Goal: Download file/media

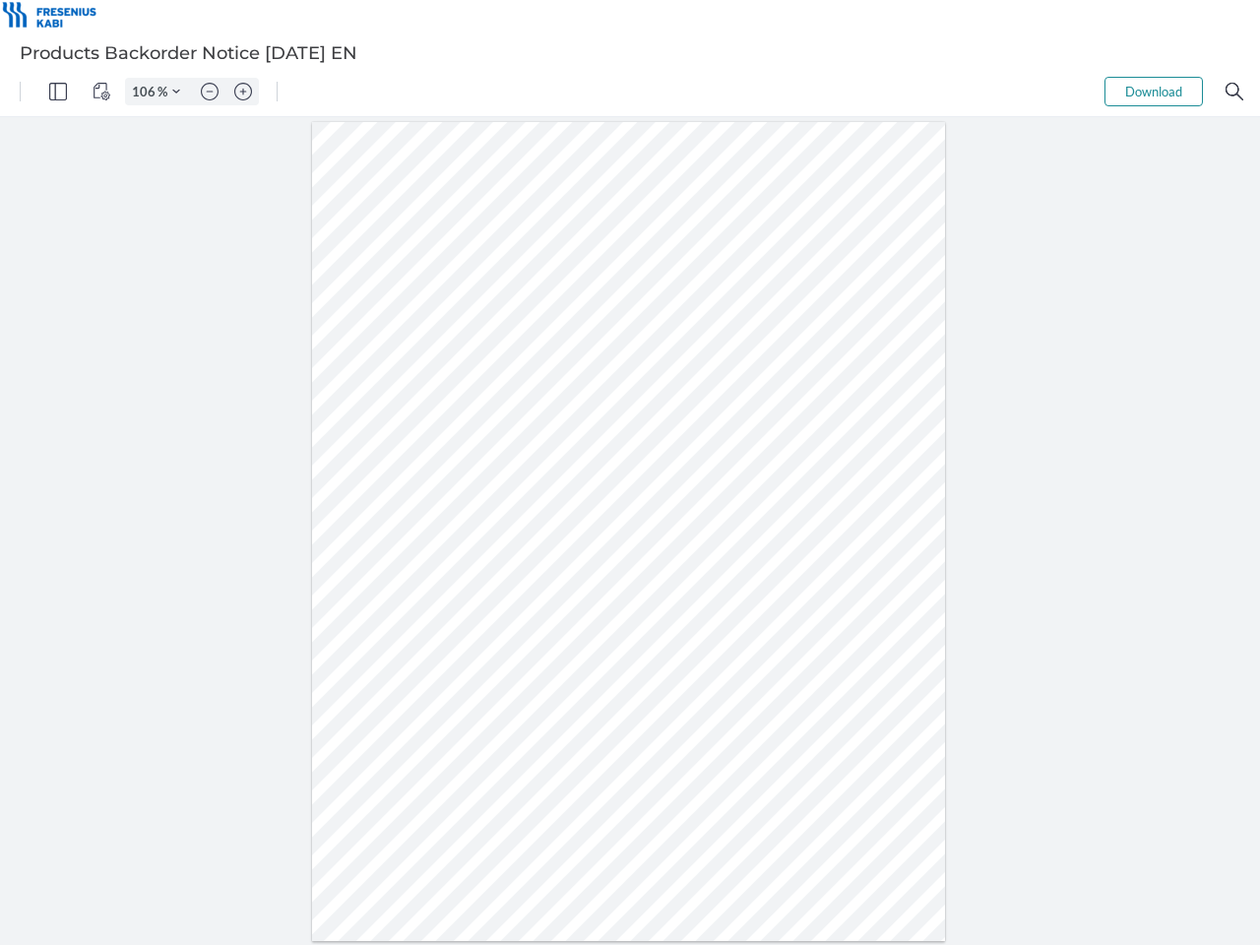
click at [58, 92] on img "Panel" at bounding box center [58, 92] width 18 height 18
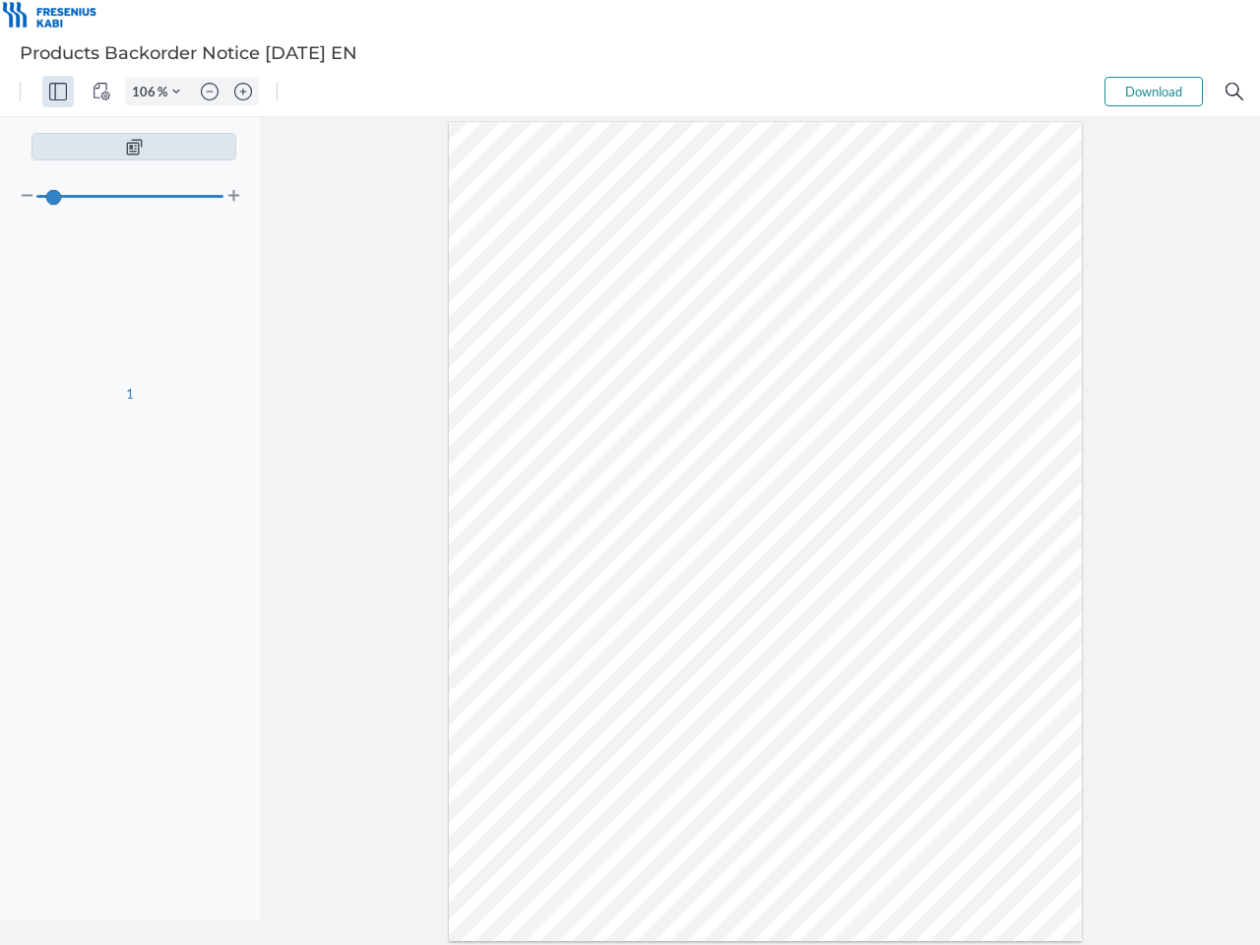
click at [101, 92] on img "View Controls" at bounding box center [101, 92] width 18 height 18
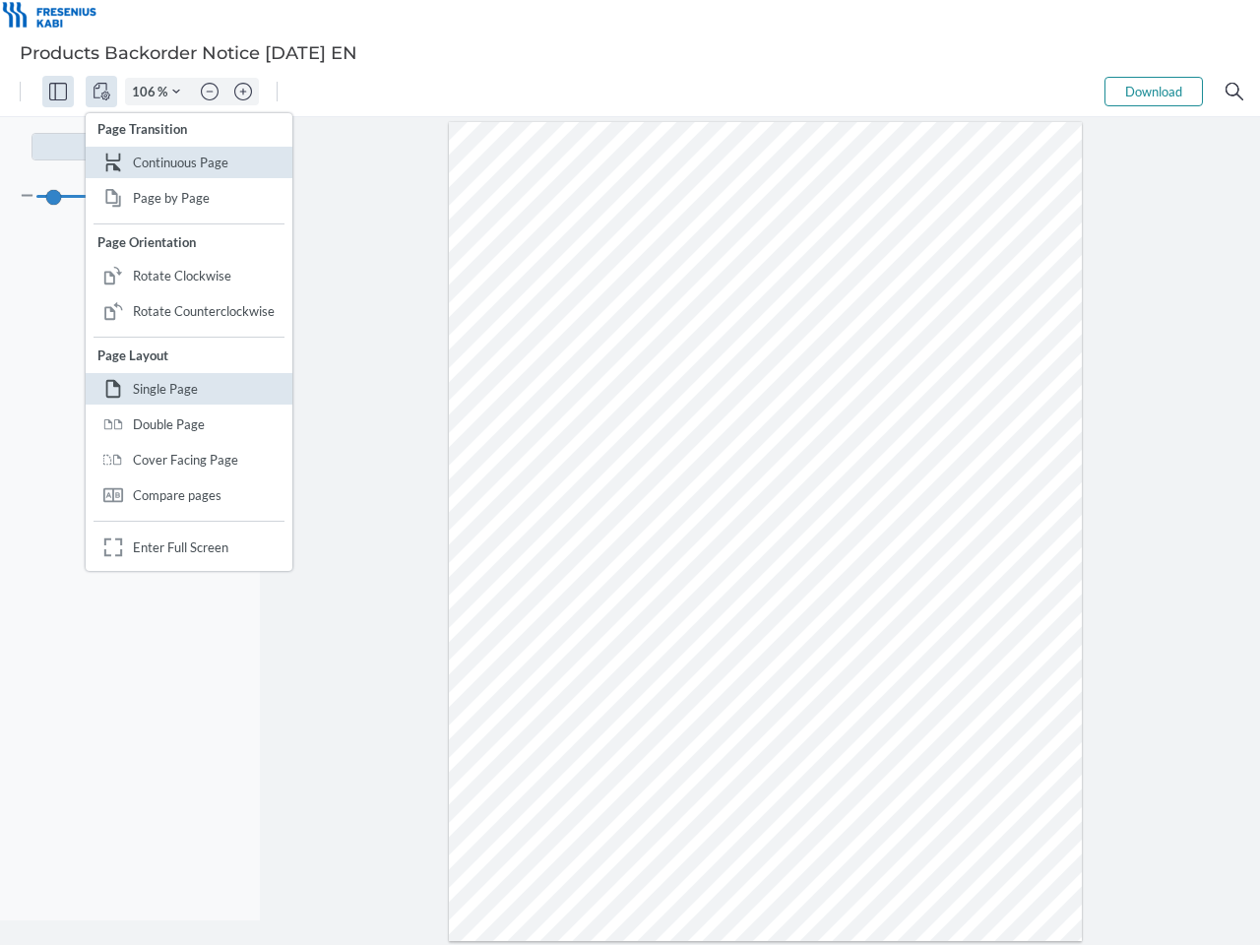
click at [147, 92] on input "106" at bounding box center [141, 92] width 31 height 18
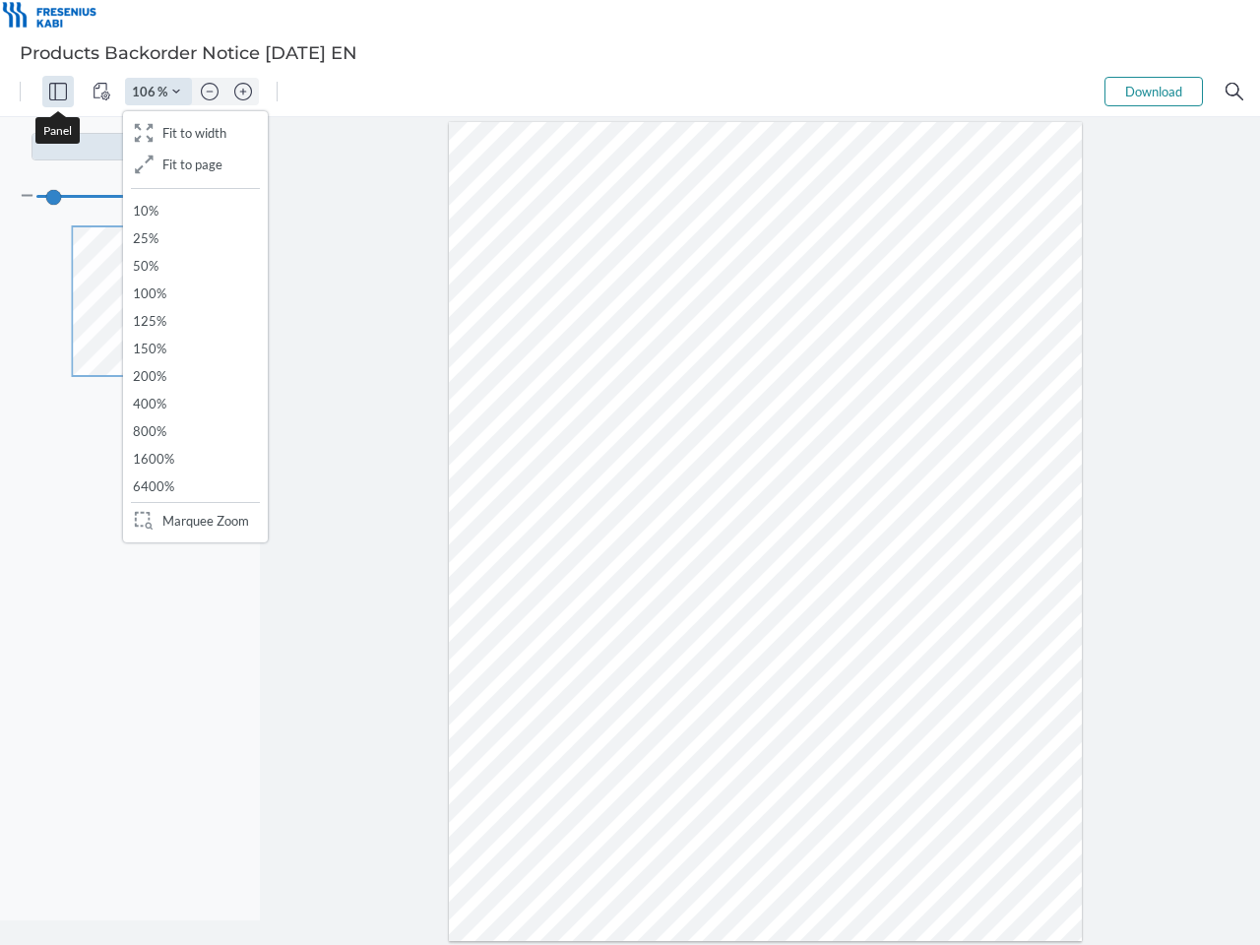
click at [176, 92] on img "Zoom Controls" at bounding box center [176, 92] width 8 height 8
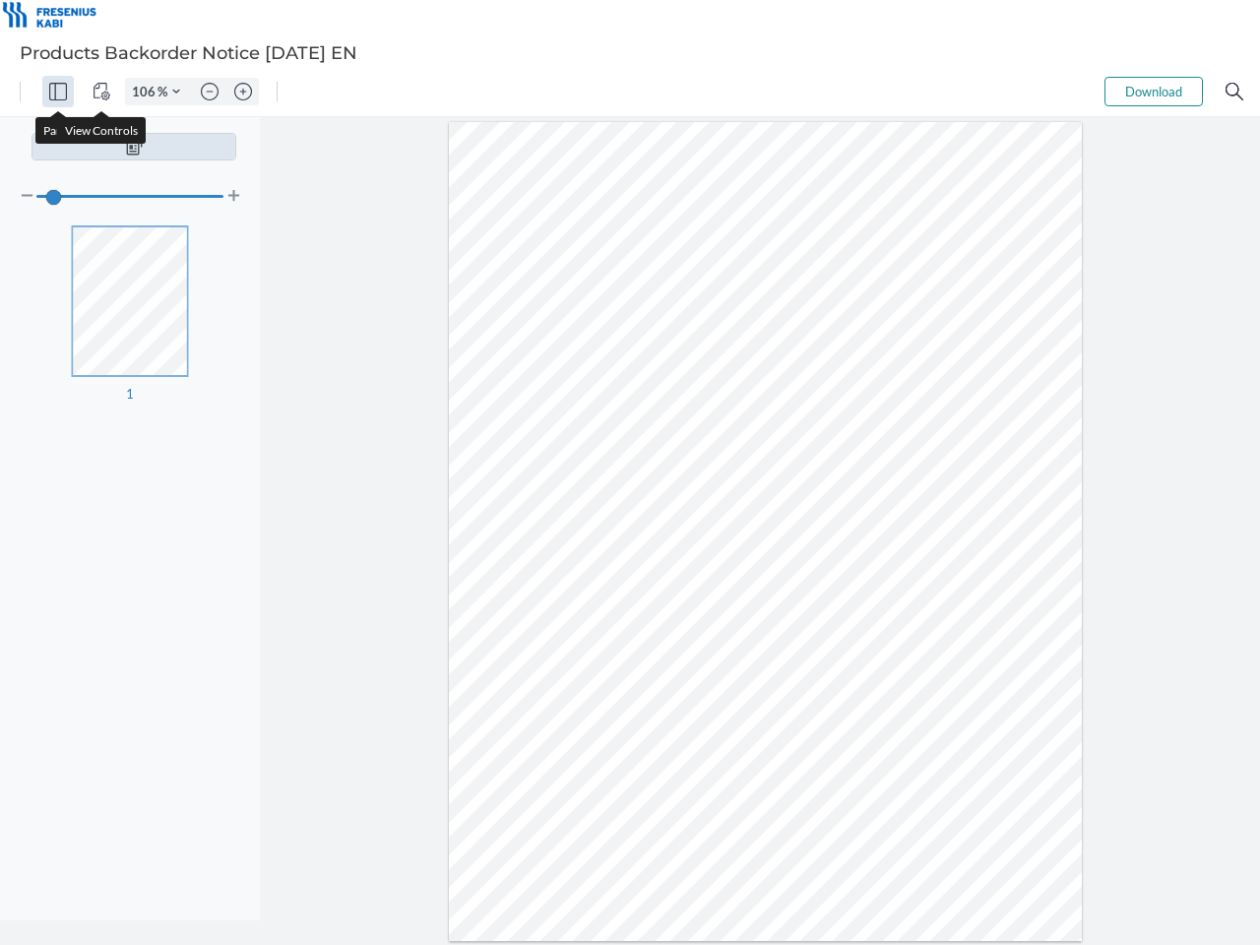
click at [210, 92] on img "Zoom out" at bounding box center [210, 92] width 18 height 18
click at [243, 92] on img "Zoom in" at bounding box center [243, 92] width 18 height 18
type input "106"
click at [1153, 92] on button "Download" at bounding box center [1153, 92] width 98 height 30
click at [1234, 92] on img "Search" at bounding box center [1234, 92] width 18 height 18
